Goal: Task Accomplishment & Management: Complete application form

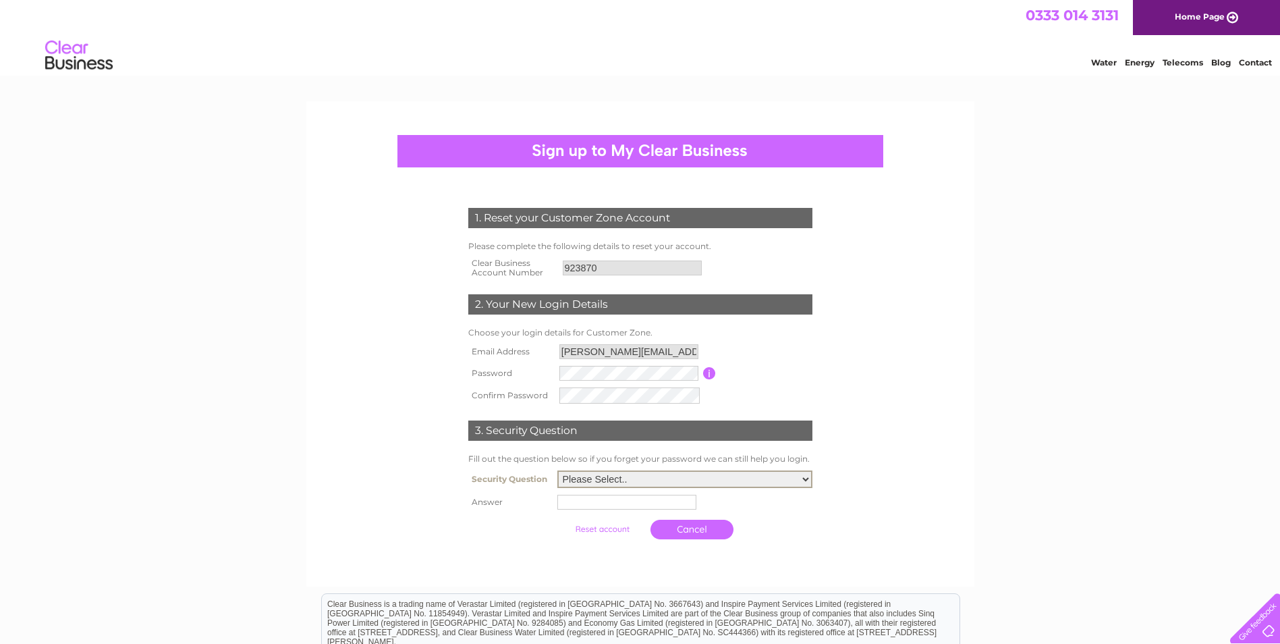
click at [639, 479] on select "Please Select.. In what town or city was your first job? In what town or city d…" at bounding box center [684, 479] width 255 height 18
select select "4"
click at [557, 470] on select "Please Select.. In what town or city was your first job? In what town or city d…" at bounding box center [684, 478] width 255 height 18
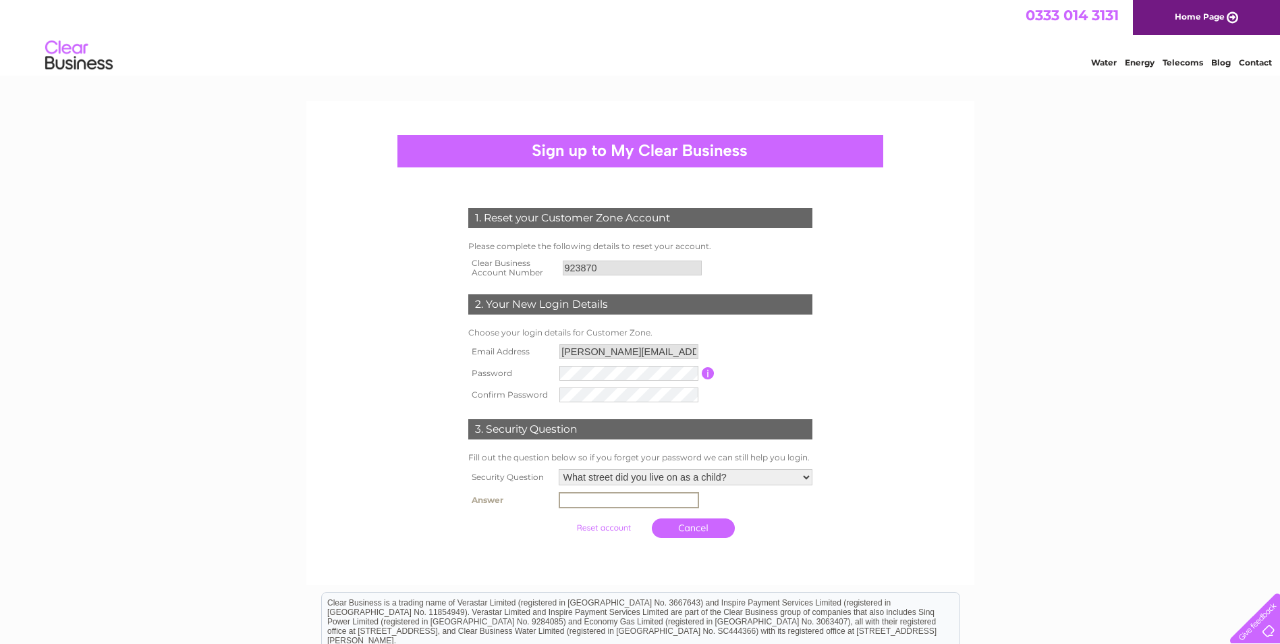
click at [663, 500] on input "text" at bounding box center [629, 500] width 140 height 16
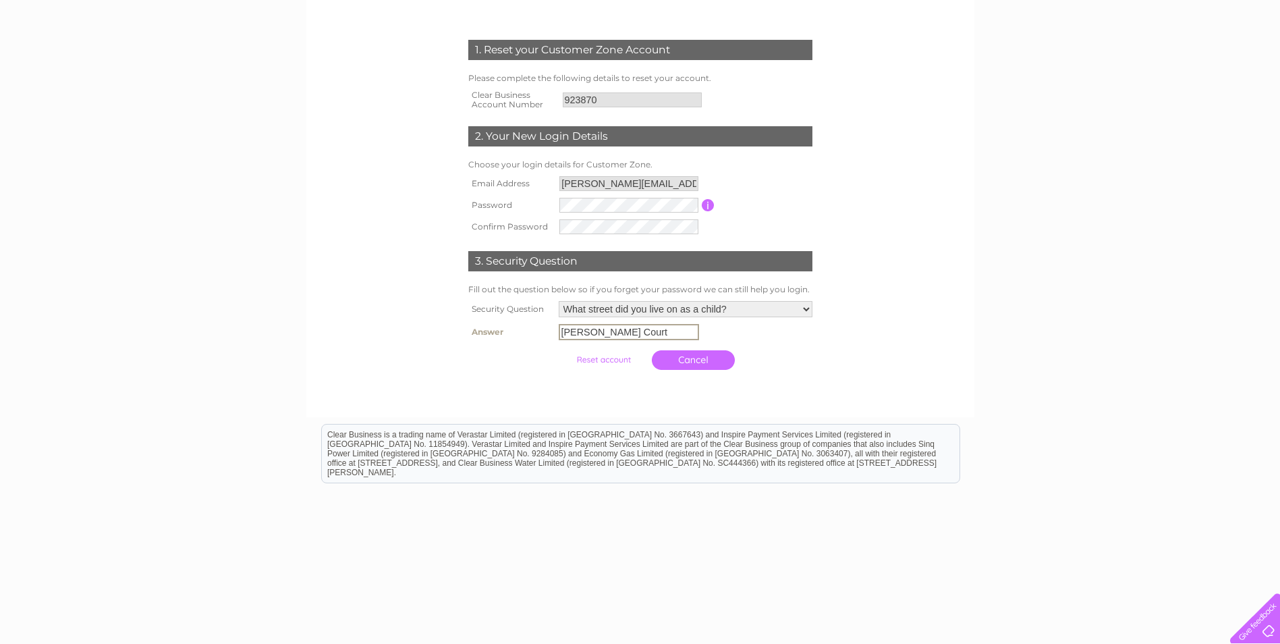
scroll to position [182, 0]
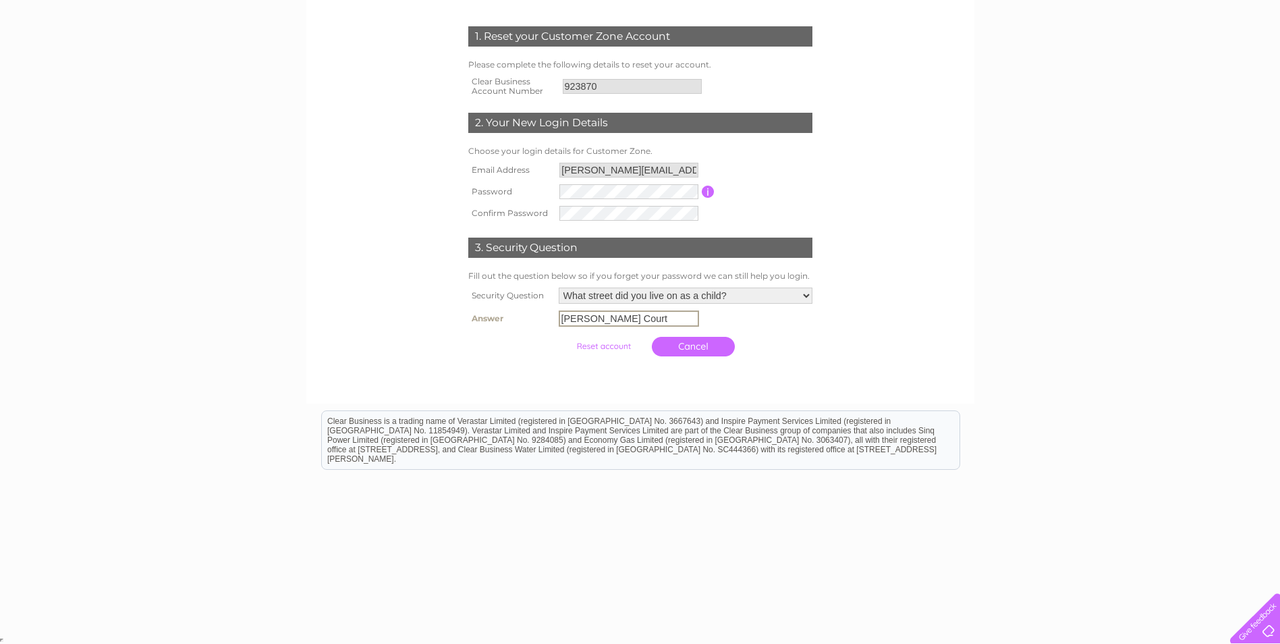
type input "Watson Court"
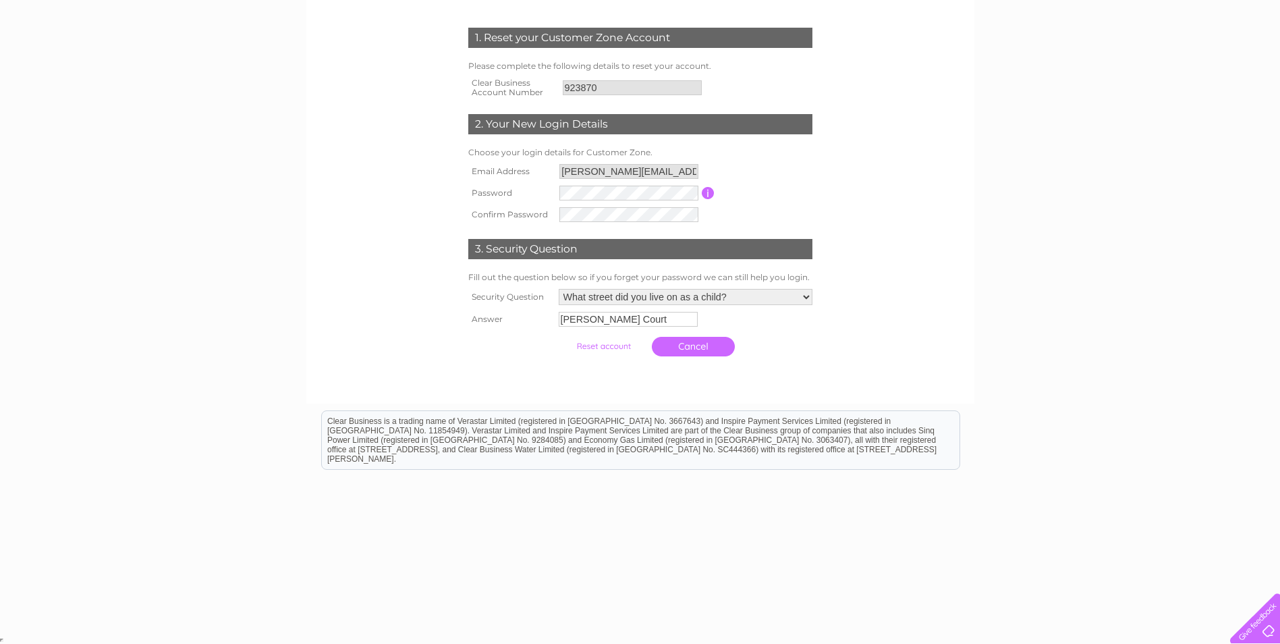
click at [620, 348] on input "submit" at bounding box center [603, 346] width 83 height 19
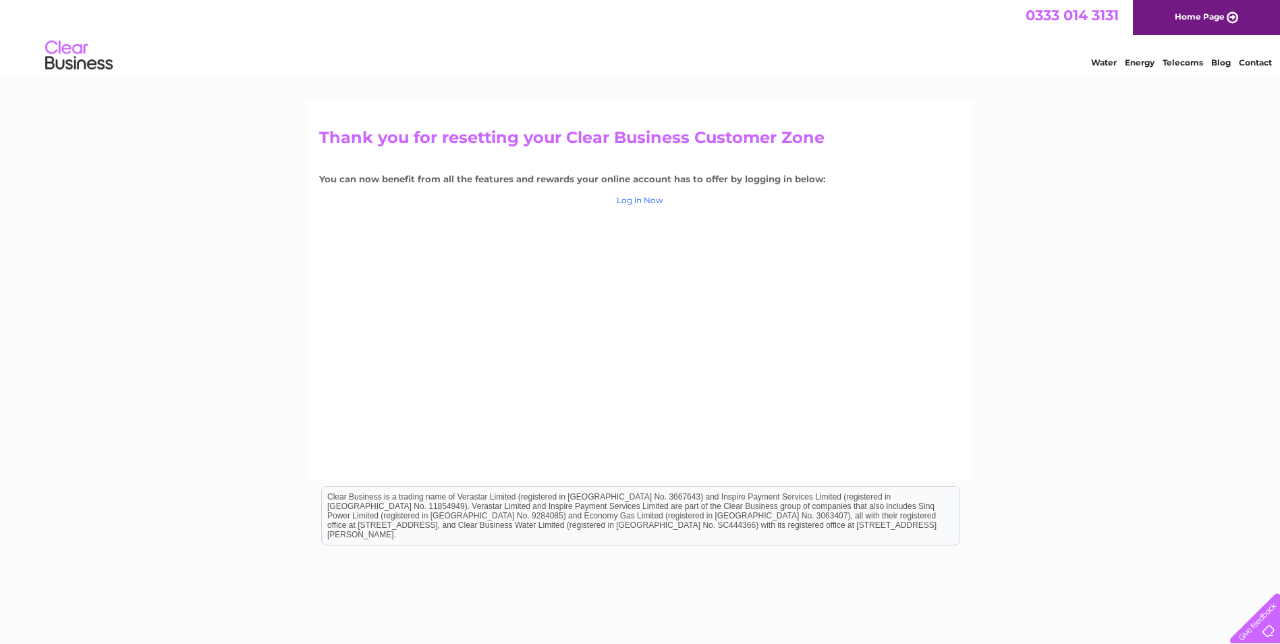
click at [632, 202] on link "Log in Now" at bounding box center [640, 200] width 47 height 10
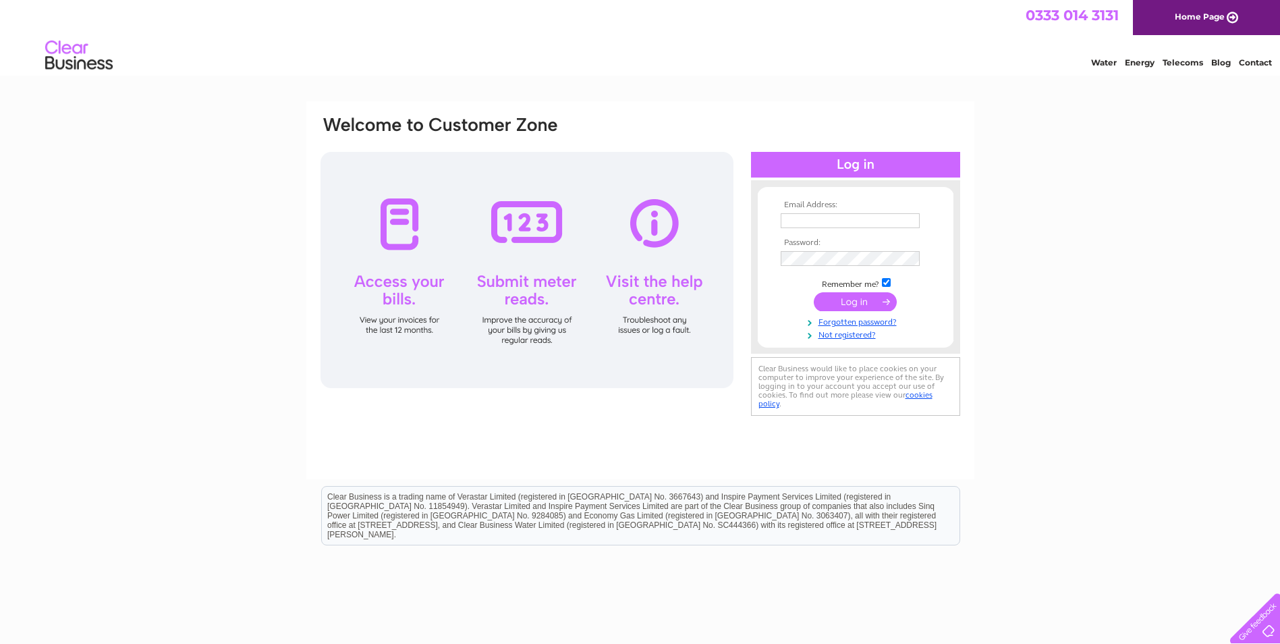
type input "[PERSON_NAME][EMAIL_ADDRESS][DOMAIN_NAME]"
click at [856, 302] on input "submit" at bounding box center [855, 301] width 83 height 19
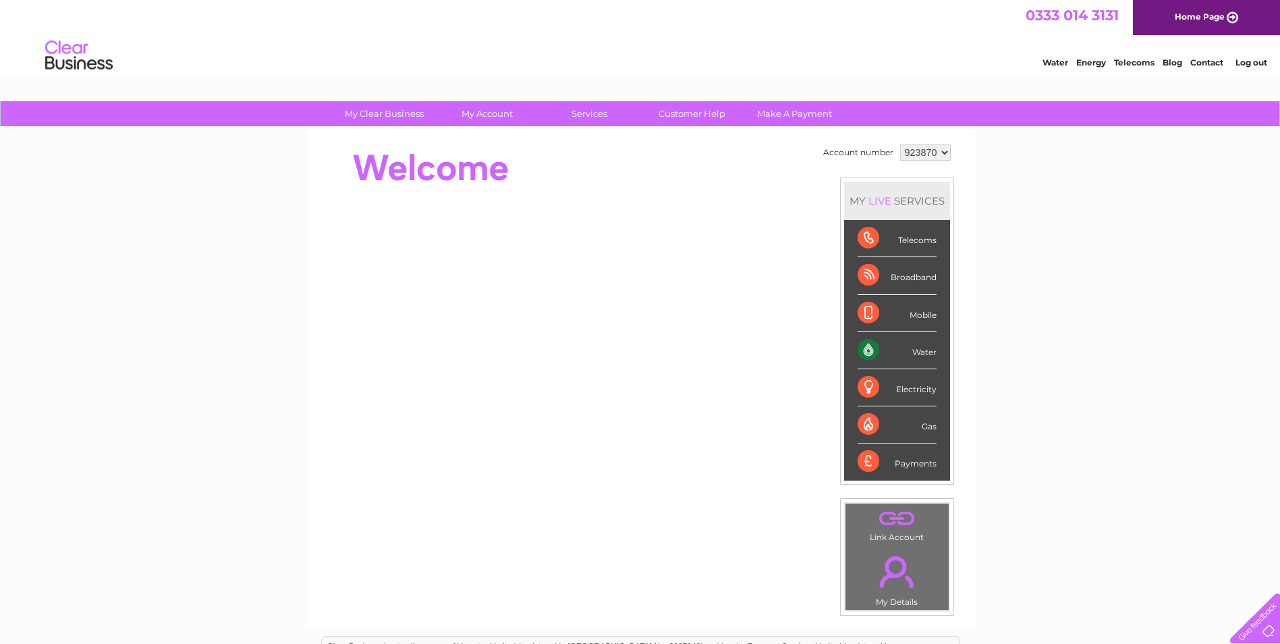
click at [939, 153] on select "923870" at bounding box center [925, 152] width 51 height 16
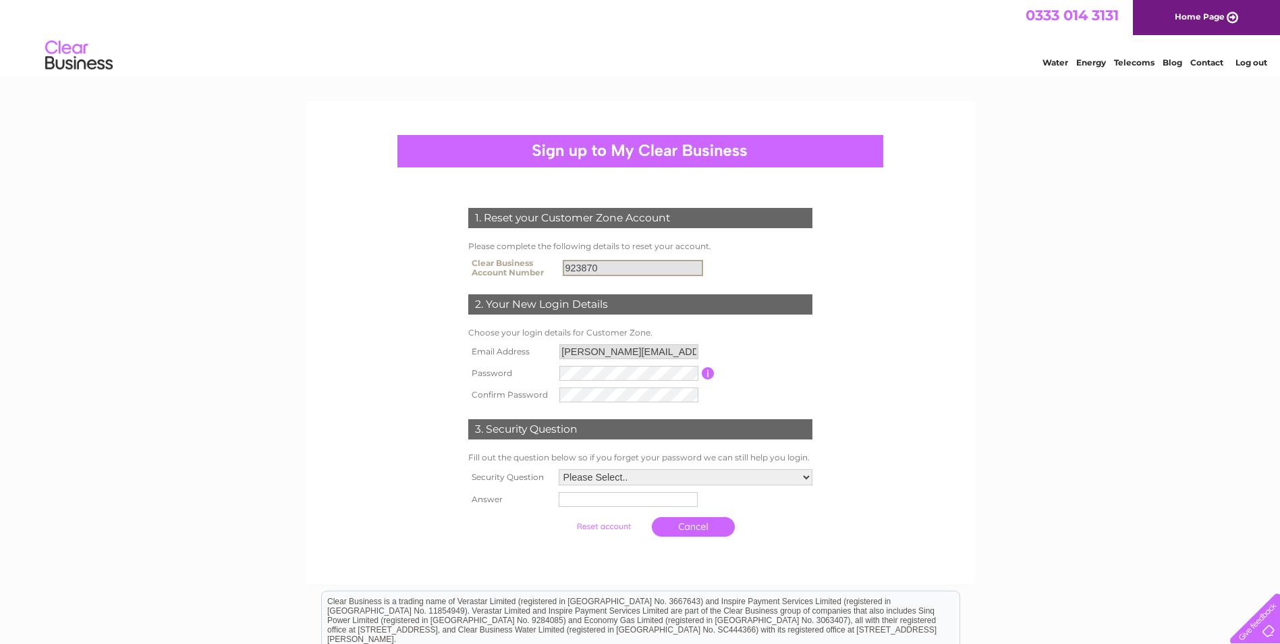
click at [626, 265] on input "923870" at bounding box center [633, 268] width 140 height 16
click at [626, 269] on input "923870" at bounding box center [633, 268] width 140 height 16
drag, startPoint x: 619, startPoint y: 271, endPoint x: 603, endPoint y: 266, distance: 16.2
click at [604, 267] on input "923870" at bounding box center [633, 268] width 140 height 16
drag, startPoint x: 603, startPoint y: 266, endPoint x: 547, endPoint y: 263, distance: 55.4
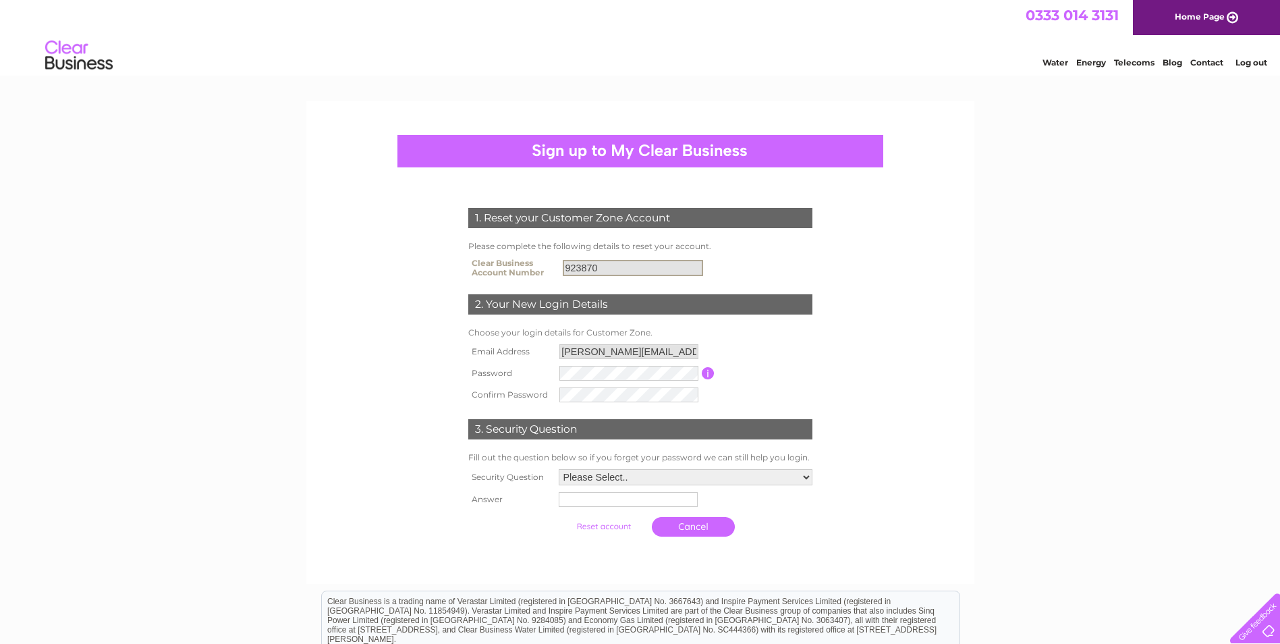
click at [547, 263] on tr "Clear Business Account Number 923870" at bounding box center [640, 267] width 351 height 27
